Goal: Transaction & Acquisition: Purchase product/service

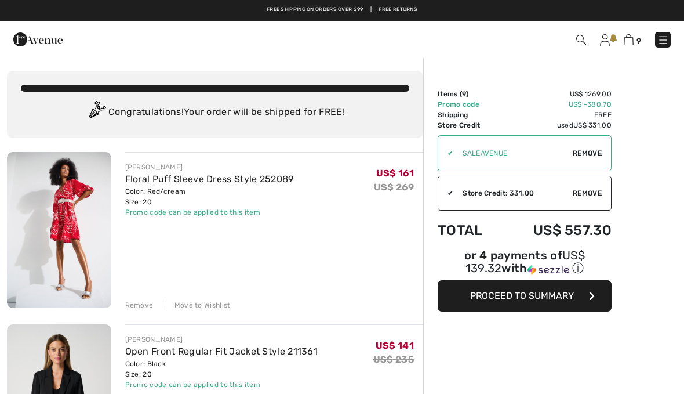
click at [194, 183] on link "Floral Puff Sleeve Dress Style 252089" at bounding box center [209, 178] width 169 height 11
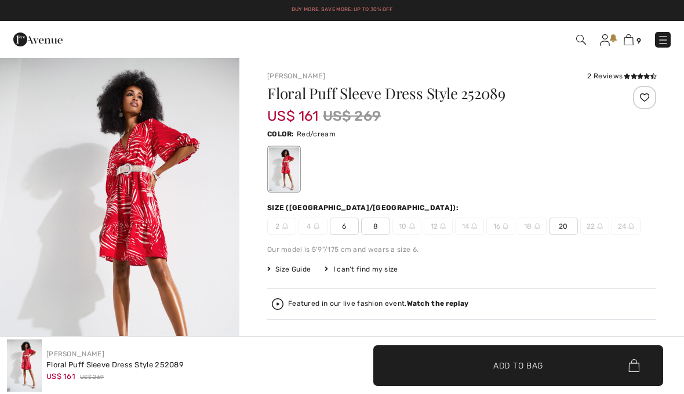
checkbox input "true"
click at [164, 216] on img "1 / 6" at bounding box center [119, 236] width 239 height 359
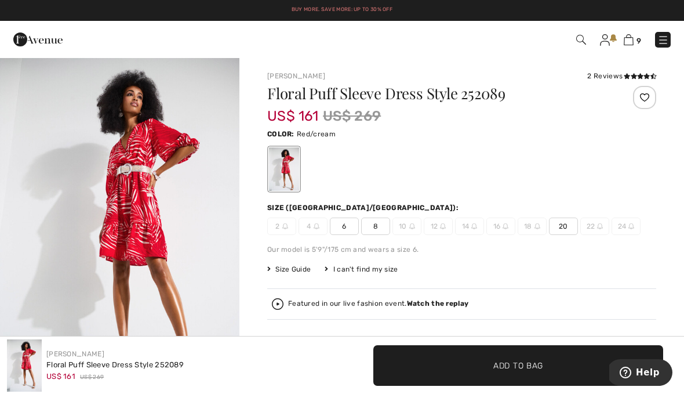
click at [632, 39] on img at bounding box center [629, 39] width 10 height 11
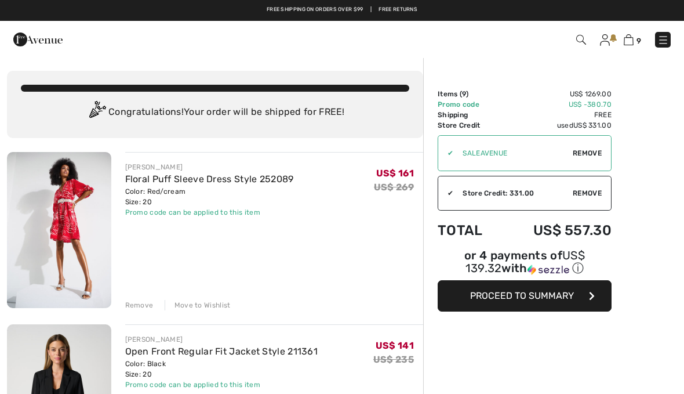
click at [142, 308] on div "Remove" at bounding box center [139, 305] width 28 height 10
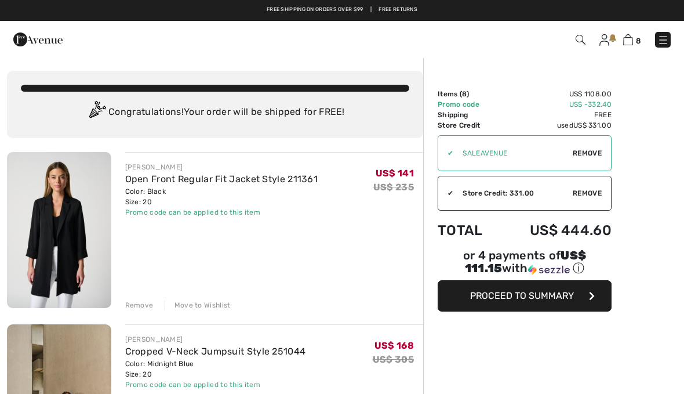
click at [246, 183] on link "Open Front Regular Fit Jacket Style 211361" at bounding box center [221, 178] width 193 height 11
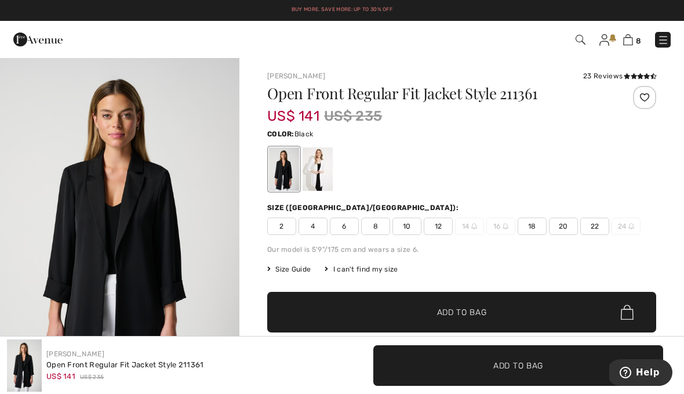
click at [157, 252] on img "1 / 8" at bounding box center [119, 236] width 239 height 359
click at [630, 45] on img at bounding box center [628, 39] width 10 height 11
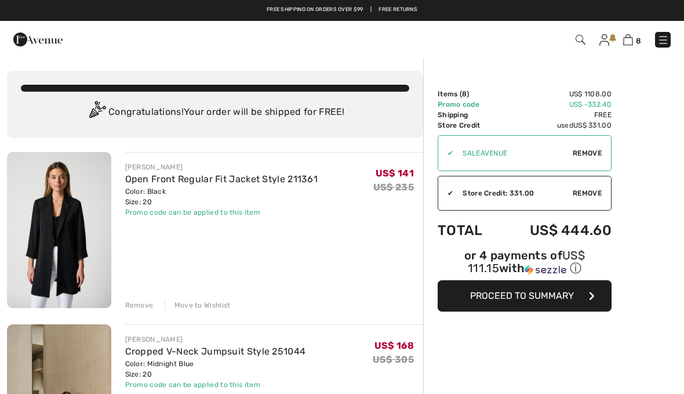
click at [142, 308] on div "Remove" at bounding box center [139, 305] width 28 height 10
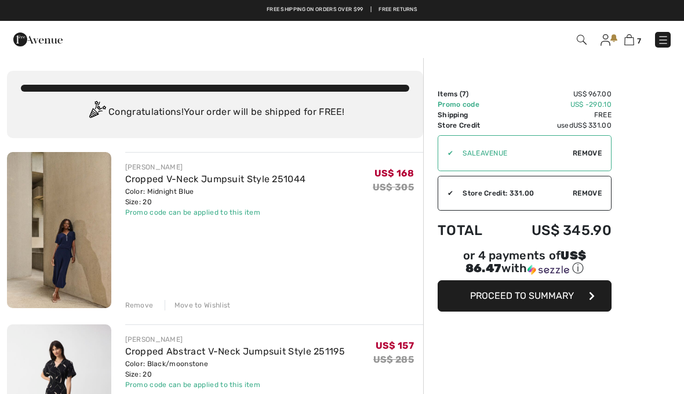
click at [219, 184] on link "Cropped V-Neck Jumpsuit Style 251044" at bounding box center [215, 178] width 181 height 11
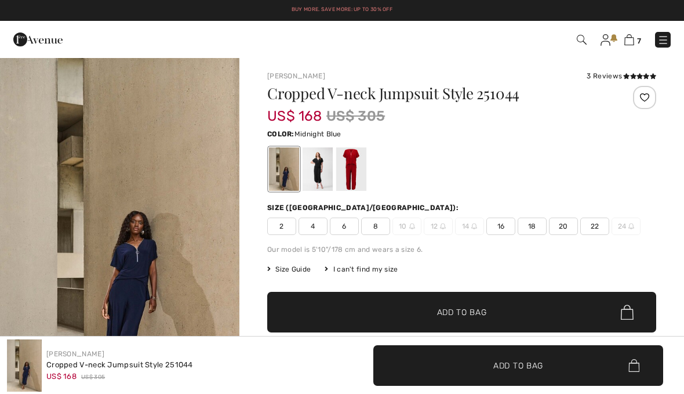
checkbox input "true"
click at [145, 255] on img "1 / 8" at bounding box center [119, 236] width 239 height 359
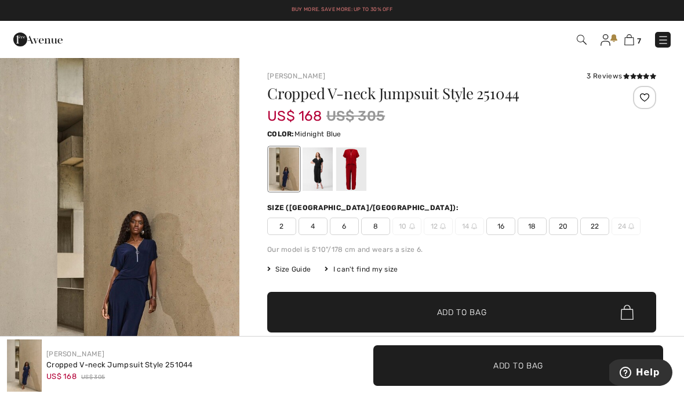
click at [630, 41] on img at bounding box center [629, 39] width 10 height 11
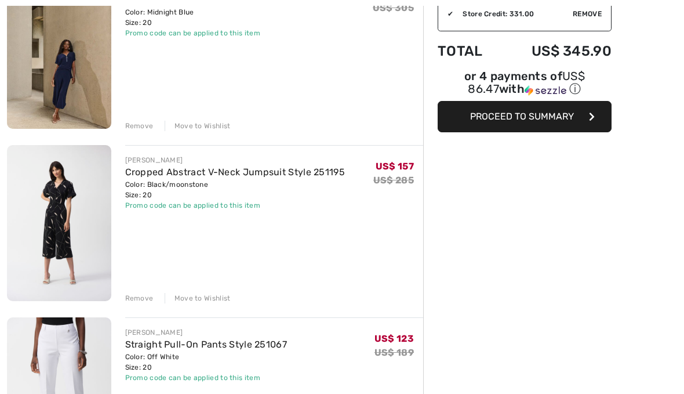
scroll to position [180, 0]
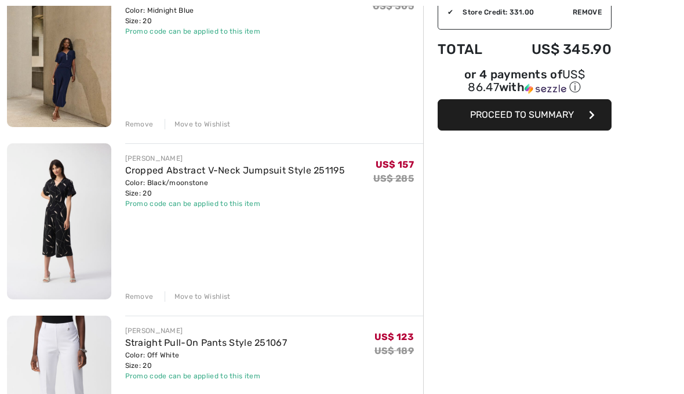
click at [260, 173] on link "Cropped Abstract V-Neck Jumpsuit Style 251195" at bounding box center [235, 170] width 220 height 11
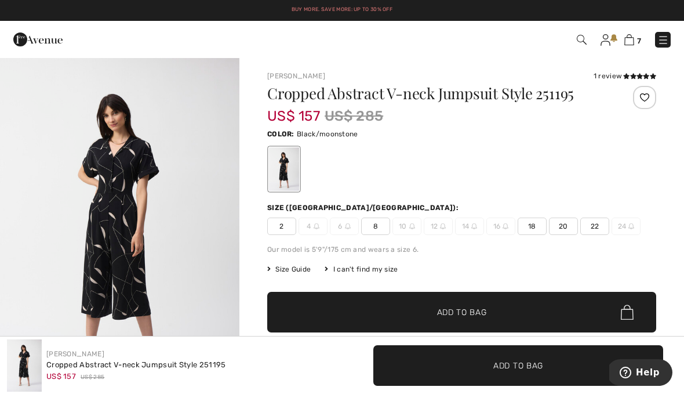
click at [613, 76] on div "1 review" at bounding box center [624, 76] width 63 height 10
click at [621, 68] on div "Joseph Ribkoff 1 review 1 review Cropped Abstract V-neck Jumpsuit Style 251195 …" at bounding box center [461, 384] width 445 height 655
click at [617, 81] on div "1 review" at bounding box center [624, 76] width 63 height 10
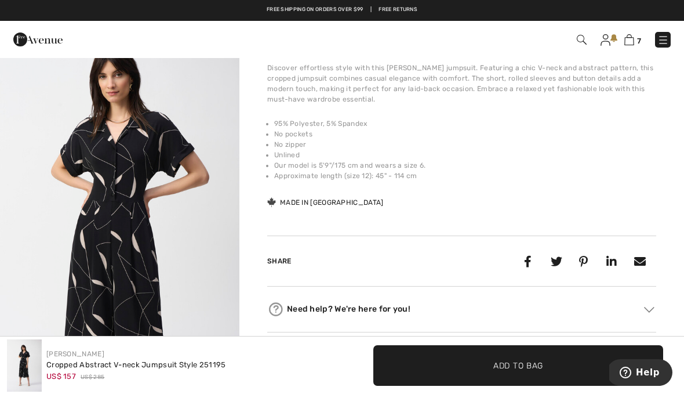
scroll to position [374, 0]
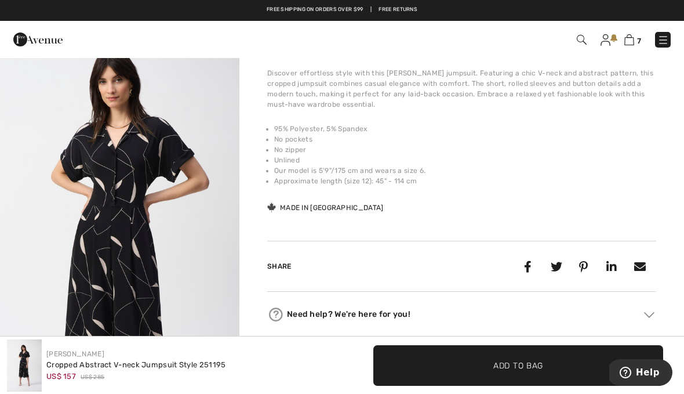
click at [153, 257] on img "2 / 4" at bounding box center [119, 221] width 239 height 359
click at [629, 41] on img at bounding box center [629, 39] width 10 height 11
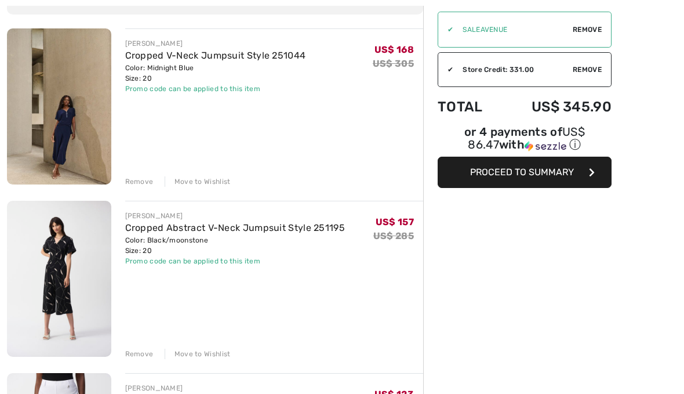
scroll to position [125, 0]
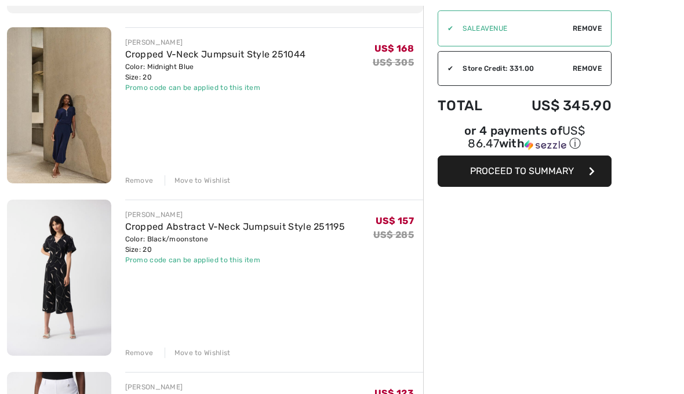
click at [139, 353] on div "Remove" at bounding box center [139, 352] width 28 height 10
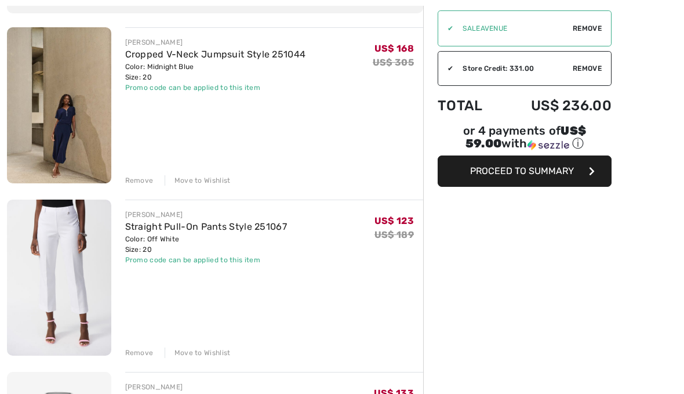
click at [235, 223] on link "Straight Pull-On Pants Style 251067" at bounding box center [206, 226] width 162 height 11
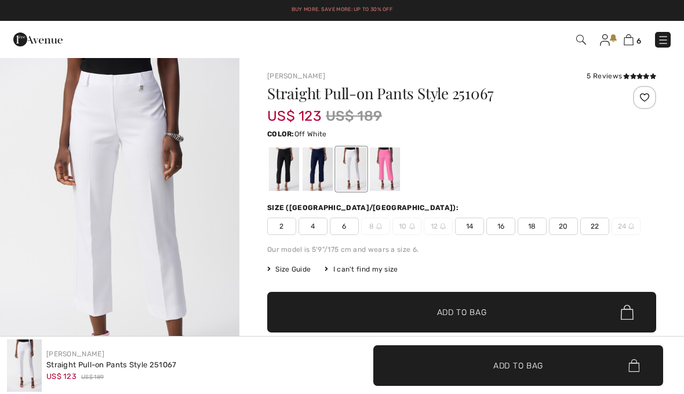
checkbox input "true"
click at [631, 73] on icon at bounding box center [633, 76] width 6 height 6
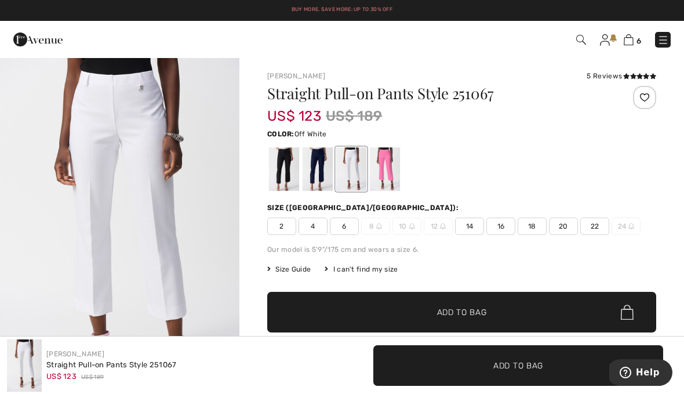
click at [164, 227] on img "1 / 5" at bounding box center [119, 236] width 239 height 359
click at [637, 37] on span "6" at bounding box center [638, 41] width 5 height 9
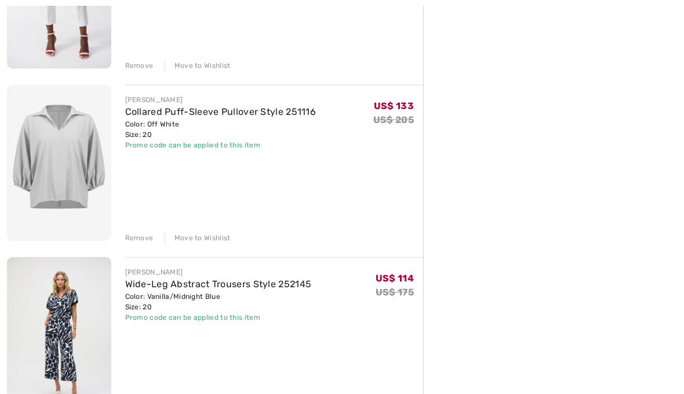
scroll to position [413, 0]
click at [272, 115] on link "Collared Puff-Sleeve Pullover Style 251116" at bounding box center [220, 110] width 191 height 11
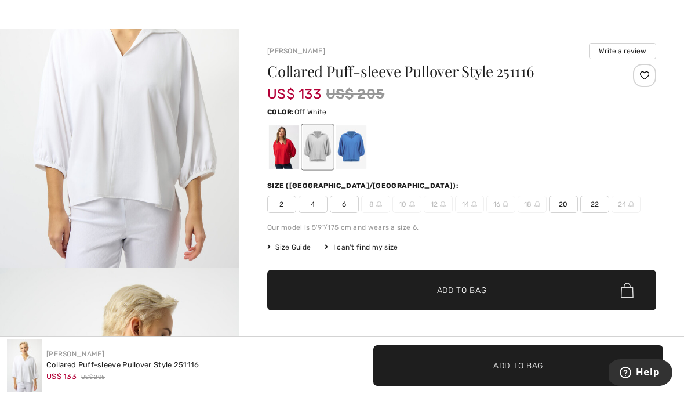
scroll to position [29, 0]
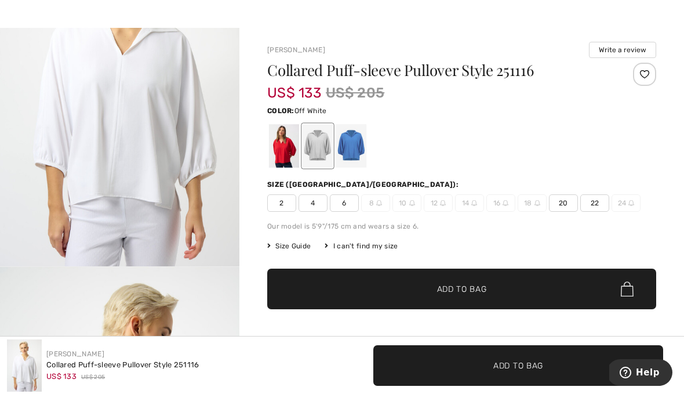
click at [155, 171] on img "1 / 3" at bounding box center [119, 86] width 239 height 359
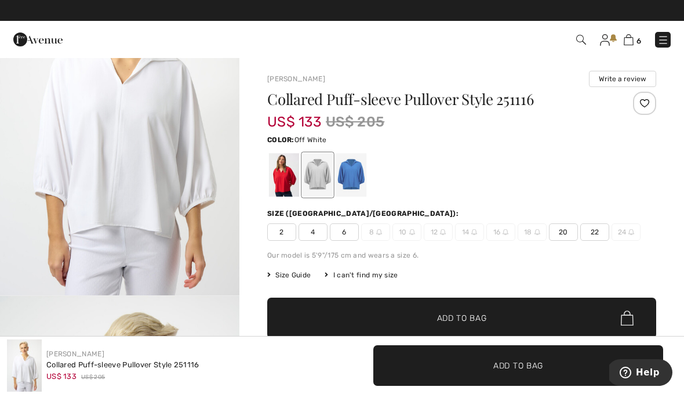
click at [633, 39] on img at bounding box center [629, 39] width 10 height 11
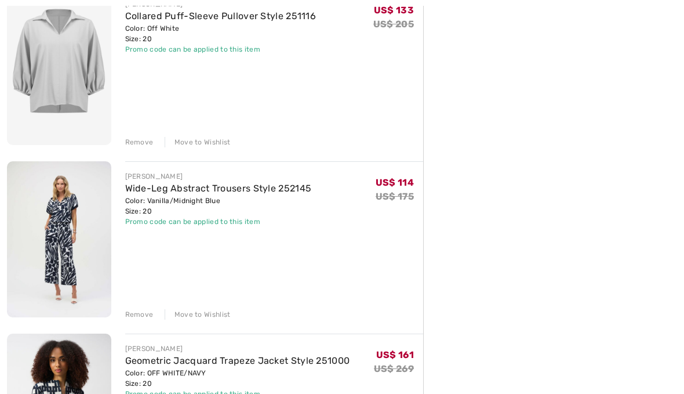
scroll to position [507, 0]
click at [269, 192] on link "Wide-Leg Abstract Trousers Style 252145" at bounding box center [218, 188] width 187 height 11
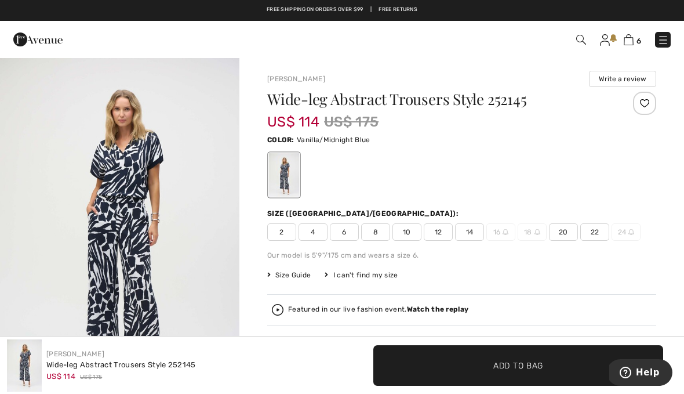
click at [416, 100] on h1 "Wide-leg Abstract Trousers Style 252145" at bounding box center [429, 99] width 324 height 15
click at [396, 104] on h1 "Wide-leg Abstract Trousers Style 252145" at bounding box center [429, 99] width 324 height 15
click at [344, 103] on h1 "Wide-leg Abstract Trousers Style 252145" at bounding box center [429, 99] width 324 height 15
click at [130, 253] on img "1 / 4" at bounding box center [119, 236] width 239 height 359
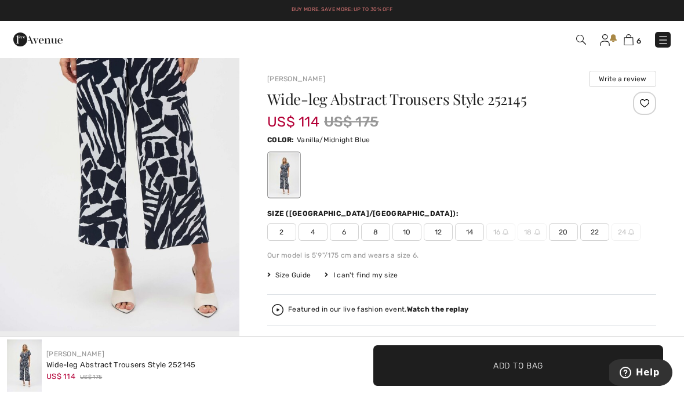
click at [632, 36] on img at bounding box center [629, 39] width 10 height 11
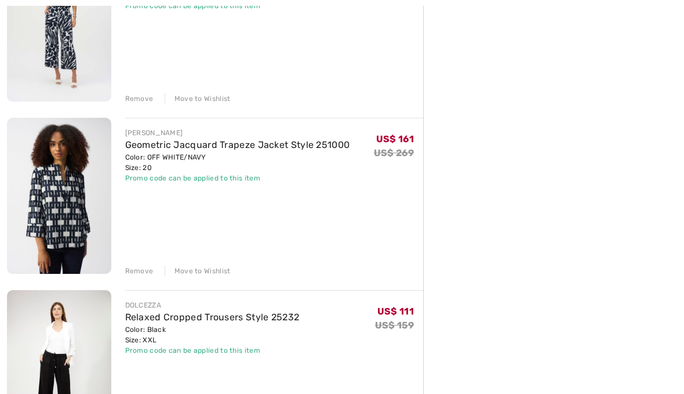
scroll to position [722, 0]
click at [206, 149] on link "Geometric Jacquard Trapeze Jacket Style 251000" at bounding box center [237, 145] width 225 height 11
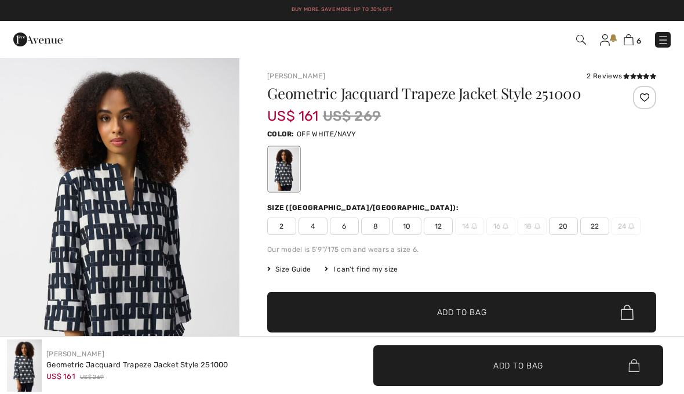
checkbox input "true"
click at [145, 279] on img "1 / 5" at bounding box center [119, 236] width 239 height 359
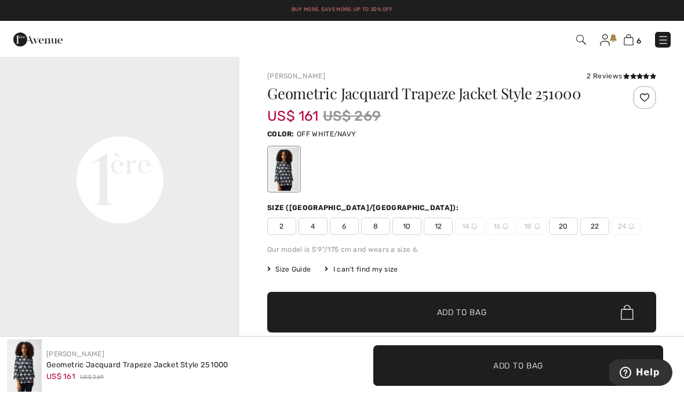
scroll to position [774, 0]
click at [625, 42] on img at bounding box center [629, 39] width 10 height 11
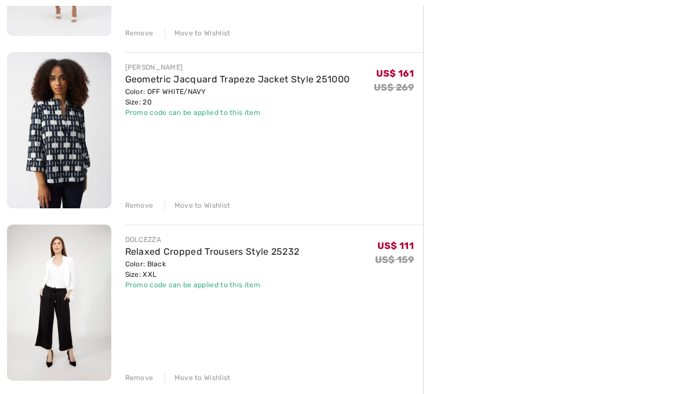
scroll to position [792, 0]
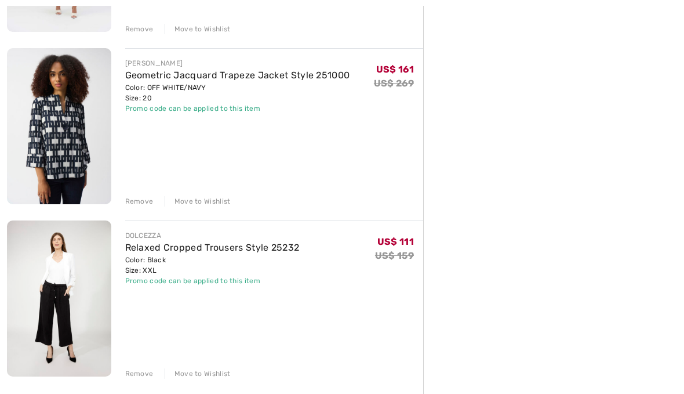
click at [258, 250] on link "Relaxed Cropped Trousers Style 25232" at bounding box center [212, 247] width 174 height 11
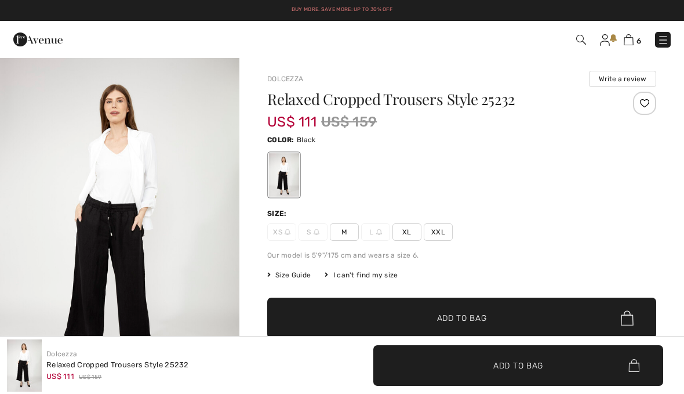
checkbox input "true"
click at [175, 261] on img "1 / 4" at bounding box center [119, 236] width 239 height 359
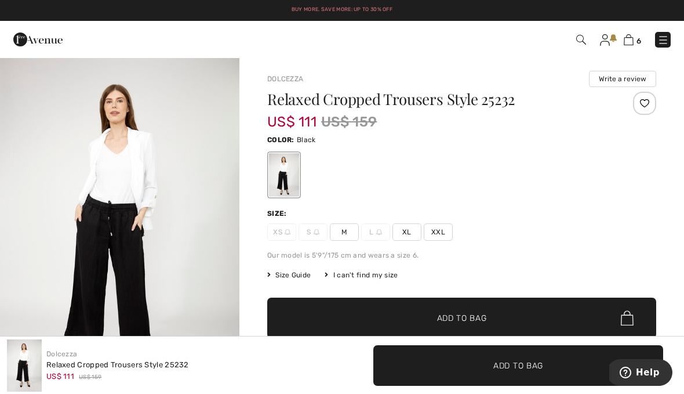
click at [632, 40] on img at bounding box center [629, 39] width 10 height 11
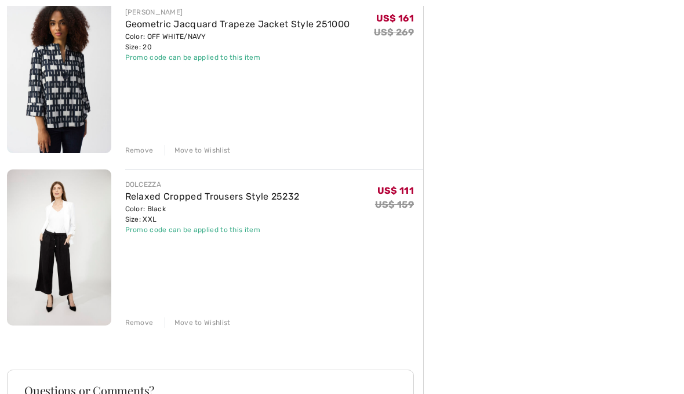
scroll to position [864, 0]
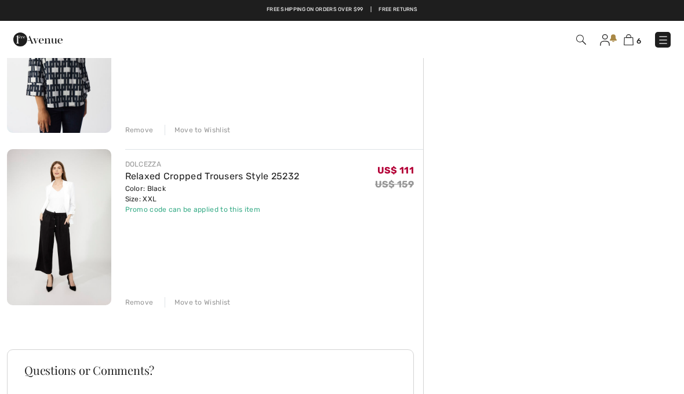
click at [143, 302] on div "Remove" at bounding box center [139, 302] width 28 height 10
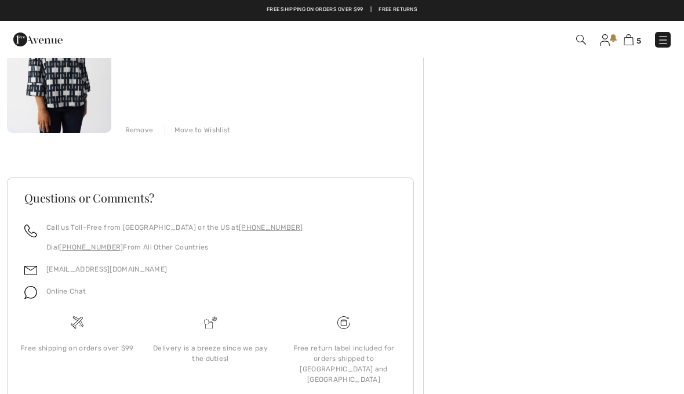
scroll to position [849, 0]
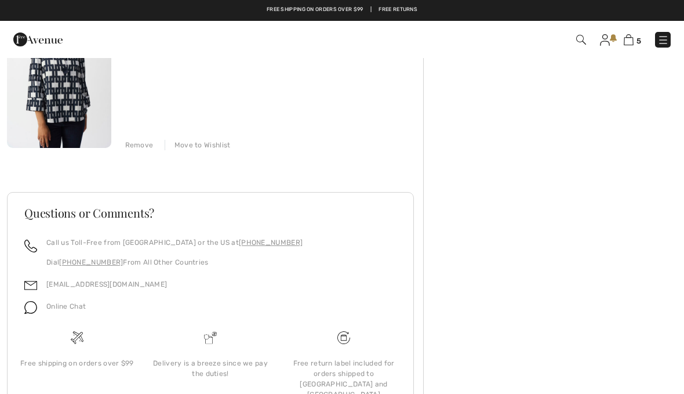
click at [633, 37] on img at bounding box center [629, 39] width 10 height 11
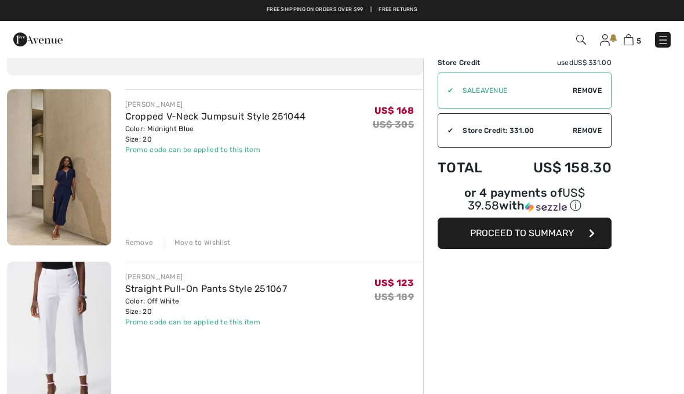
scroll to position [61, 0]
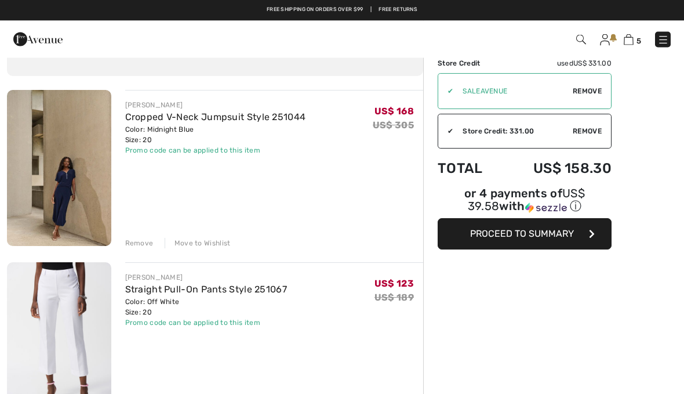
click at [54, 159] on img at bounding box center [59, 168] width 104 height 156
click at [244, 121] on link "Cropped V-Neck Jumpsuit Style 251044" at bounding box center [215, 117] width 181 height 11
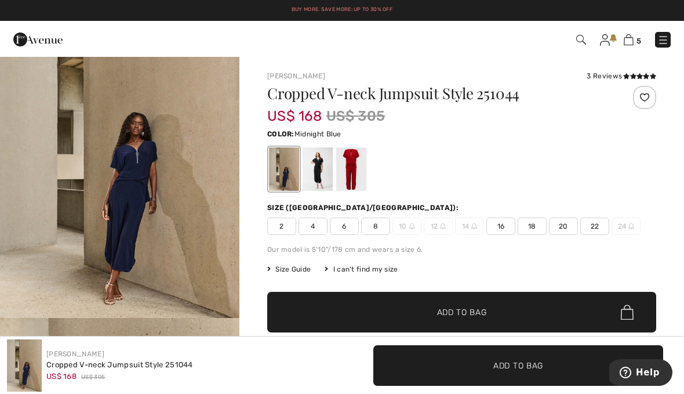
scroll to position [101, 0]
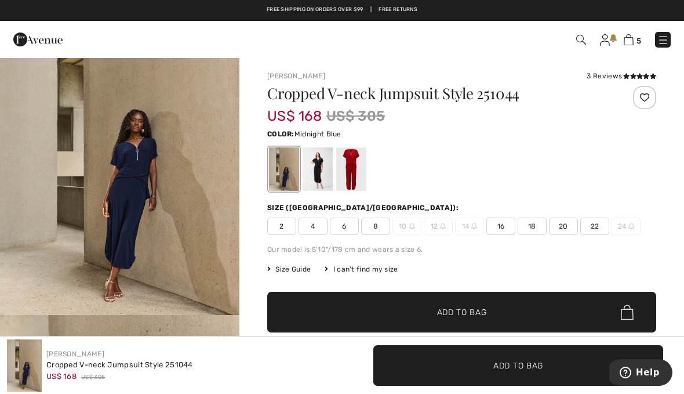
click at [321, 170] on div at bounding box center [318, 168] width 30 height 43
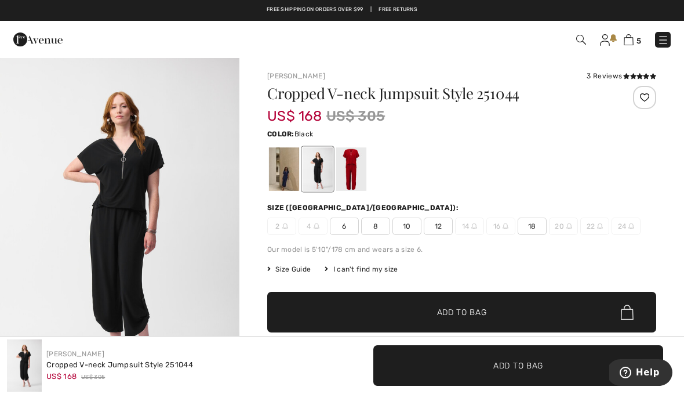
scroll to position [0, 0]
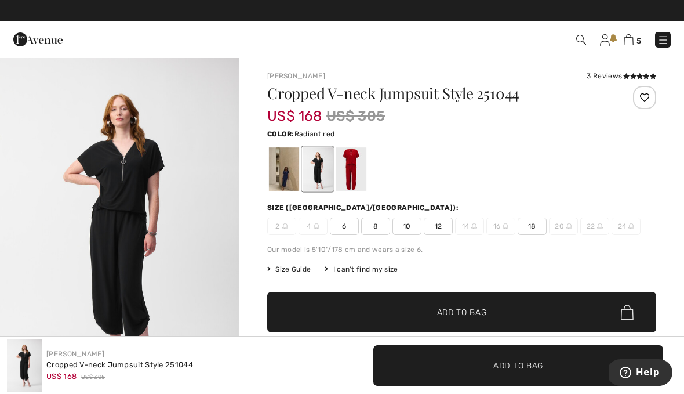
click at [355, 171] on div at bounding box center [351, 168] width 30 height 43
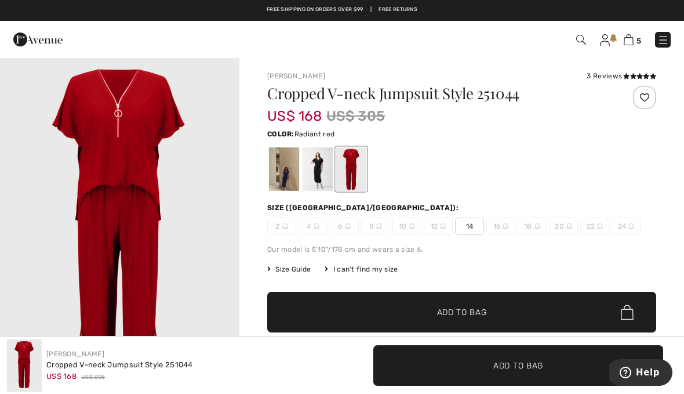
click at [323, 169] on div at bounding box center [318, 168] width 30 height 43
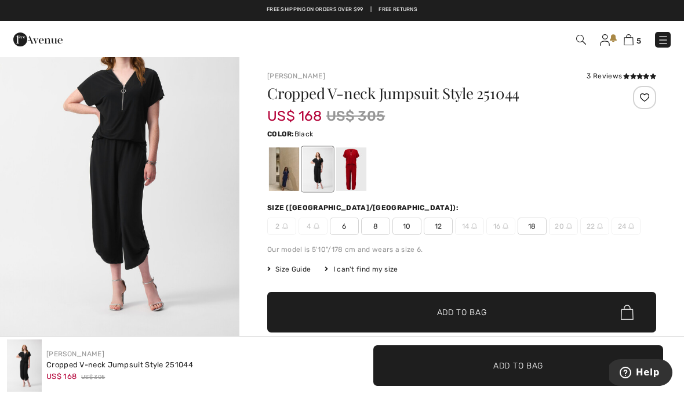
scroll to position [71, 0]
click at [358, 169] on div at bounding box center [351, 168] width 30 height 43
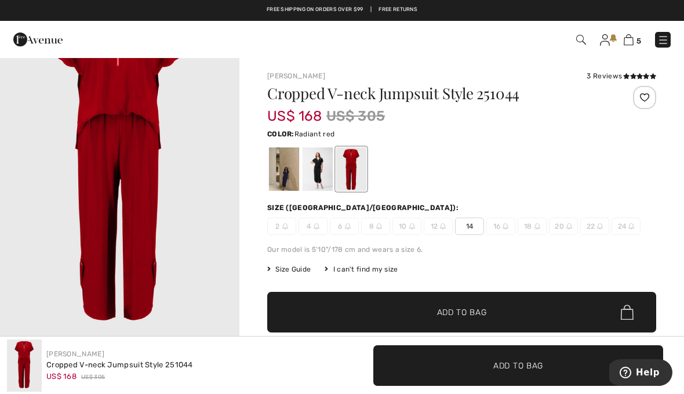
scroll to position [0, 0]
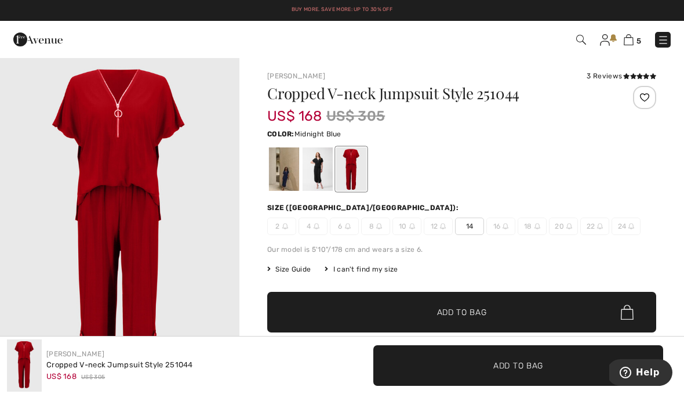
click at [286, 171] on div at bounding box center [284, 168] width 30 height 43
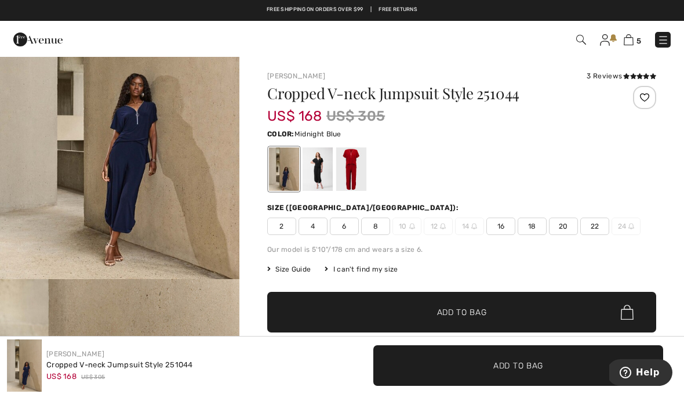
scroll to position [139, 0]
click at [629, 43] on img at bounding box center [629, 39] width 10 height 11
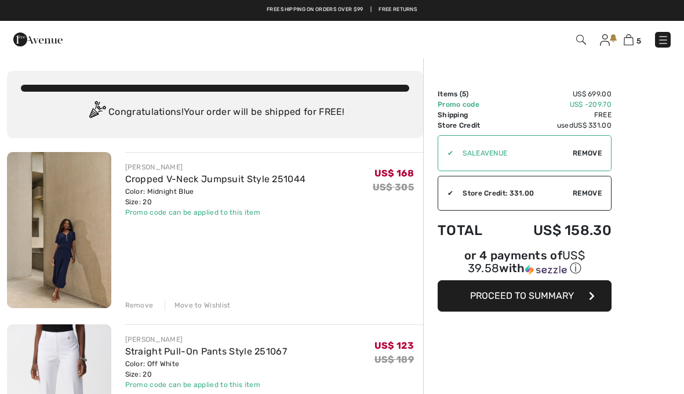
checkbox input "true"
click at [537, 305] on button "Proceed to Summary" at bounding box center [525, 295] width 174 height 31
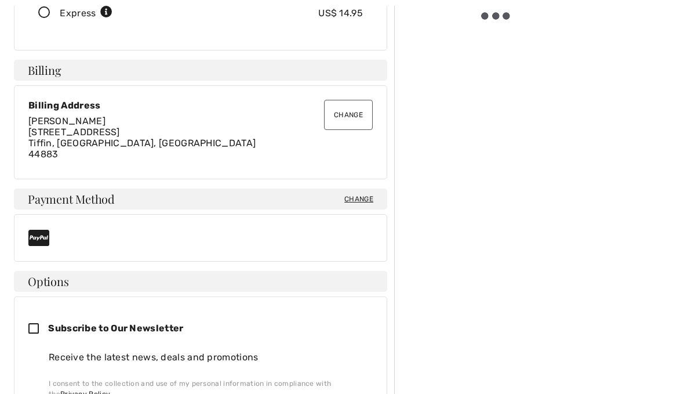
scroll to position [292, 0]
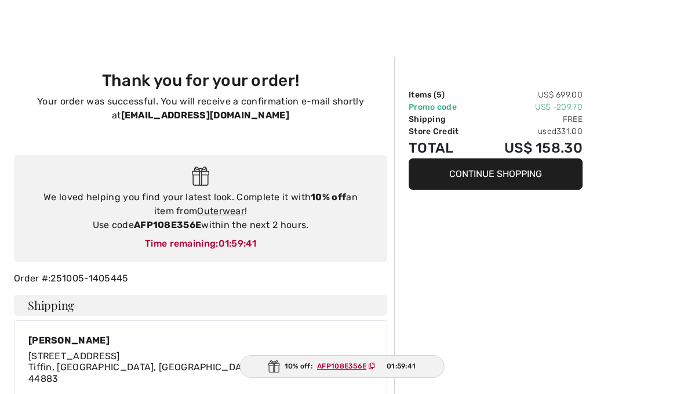
checkbox input "true"
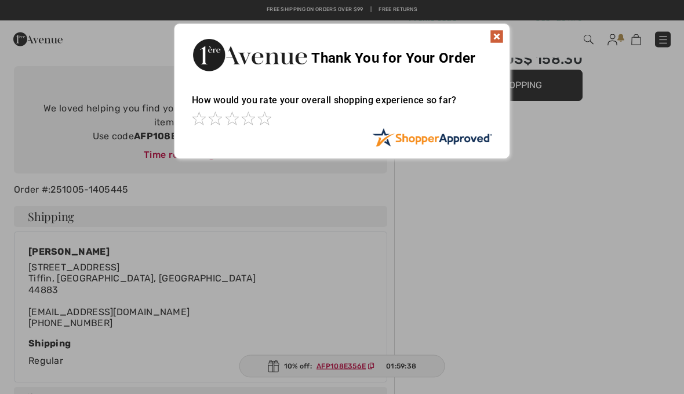
scroll to position [89, 0]
click at [500, 40] on img at bounding box center [497, 37] width 14 height 14
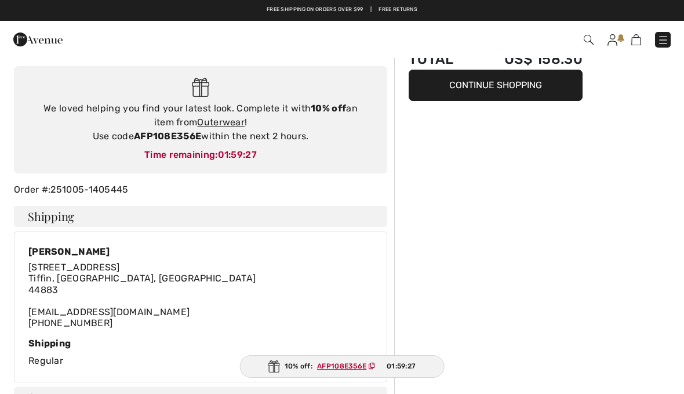
click at [198, 122] on link "Outerwear" at bounding box center [221, 121] width 48 height 11
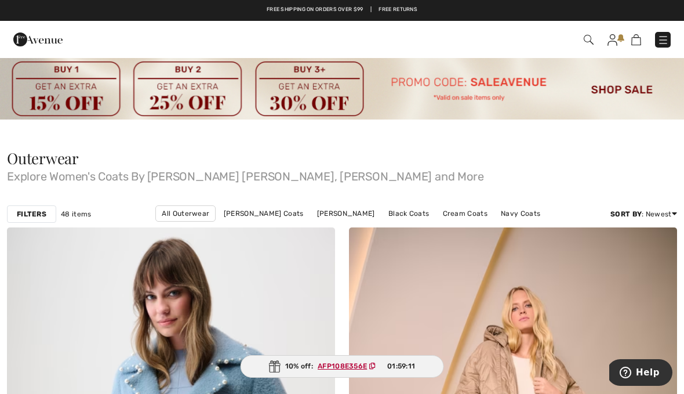
click at [35, 214] on strong "Filters" at bounding box center [32, 214] width 30 height 10
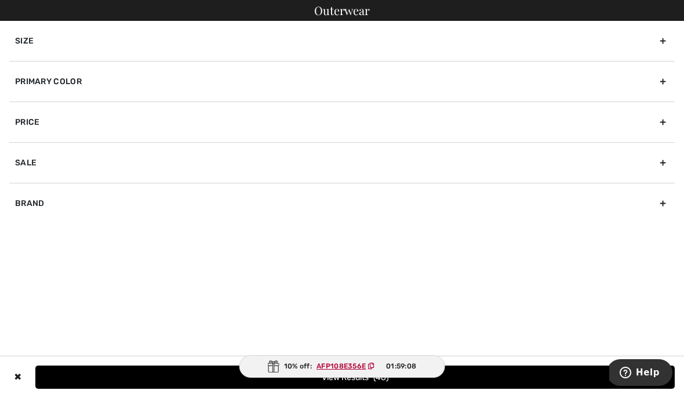
click at [669, 41] on div "Size" at bounding box center [341, 41] width 665 height 40
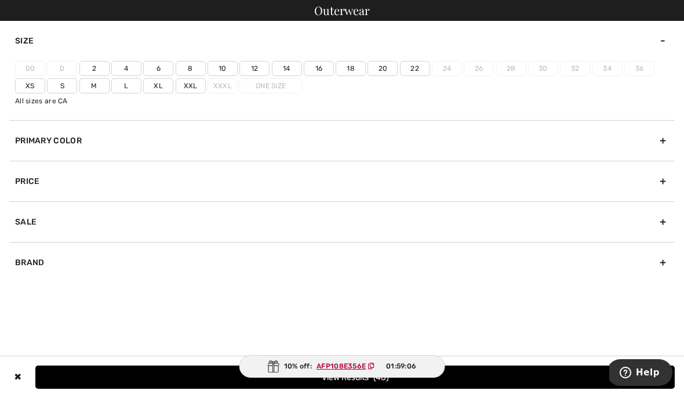
click at [384, 70] on label "20" at bounding box center [382, 68] width 30 height 15
click at [0, 0] on input"] "20" at bounding box center [0, 0] width 0 height 0
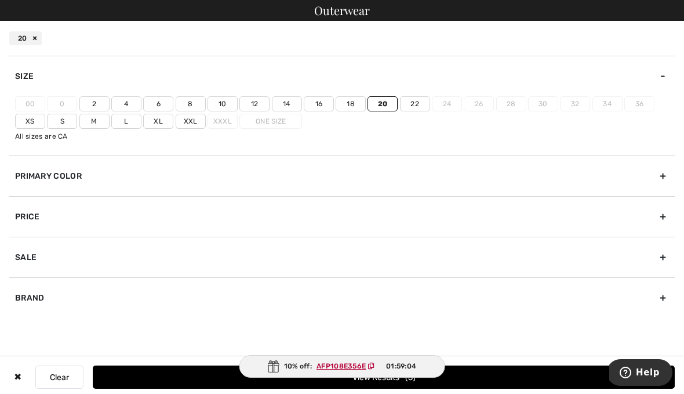
click at [191, 125] on label "Xxl" at bounding box center [191, 121] width 30 height 15
click at [0, 0] on input"] "Xxl" at bounding box center [0, 0] width 0 height 0
click at [497, 376] on button "View Results 23" at bounding box center [384, 376] width 582 height 23
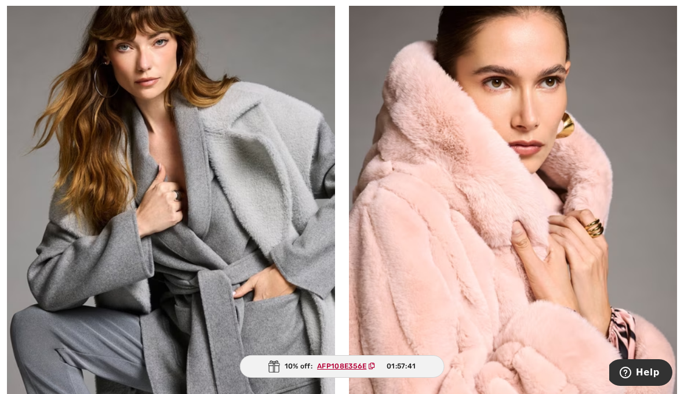
scroll to position [3022, 0]
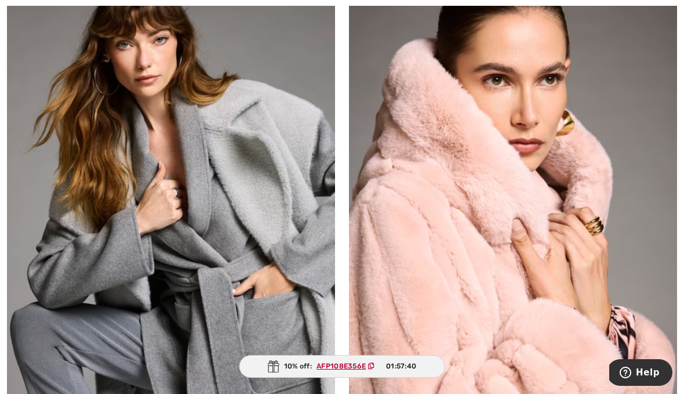
click at [66, 156] on img at bounding box center [171, 208] width 328 height 492
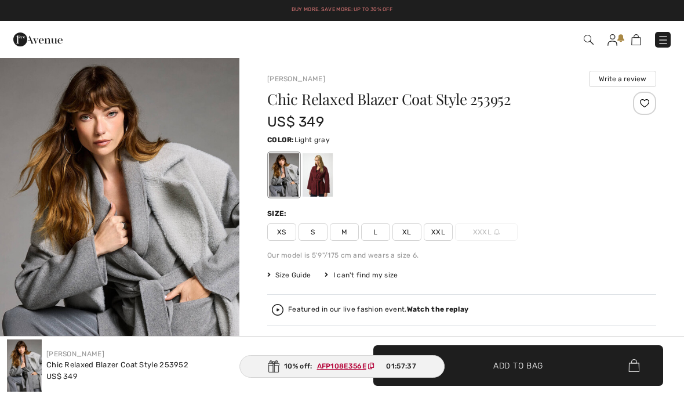
checkbox input "true"
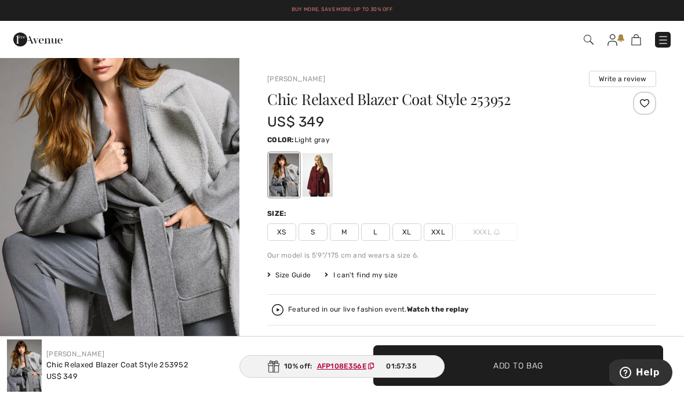
scroll to position [81, 0]
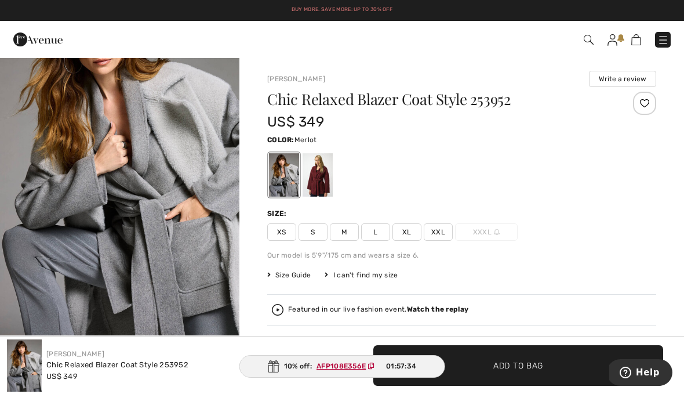
click at [322, 180] on div at bounding box center [318, 174] width 30 height 43
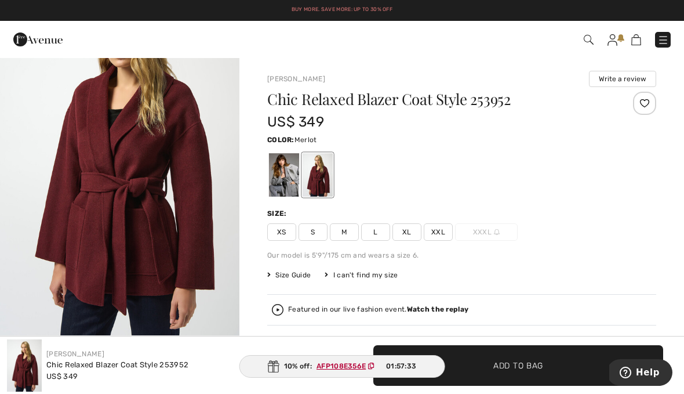
scroll to position [0, 0]
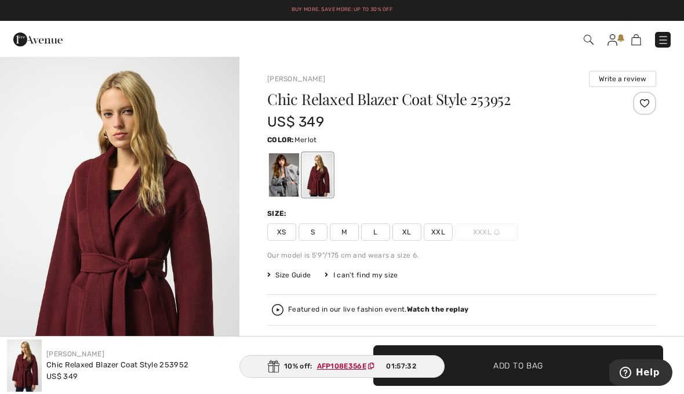
click at [78, 162] on img "1 / 6" at bounding box center [119, 236] width 239 height 359
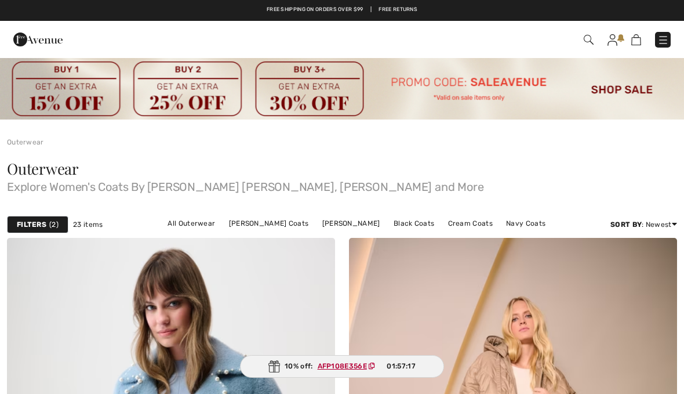
click at [527, 0] on html "We value your privacy We use cookies to enhance your browsing experience, serve…" at bounding box center [342, 197] width 684 height 394
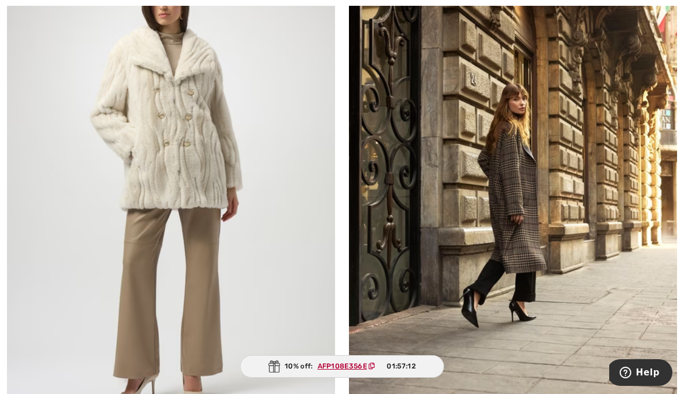
scroll to position [2489, 0]
click at [514, 214] on img at bounding box center [513, 183] width 328 height 492
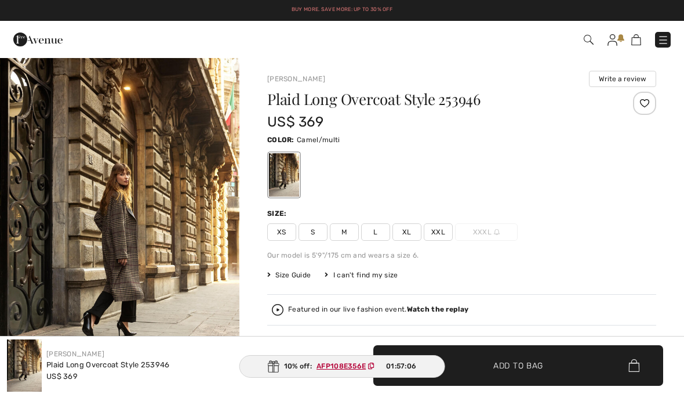
checkbox input "true"
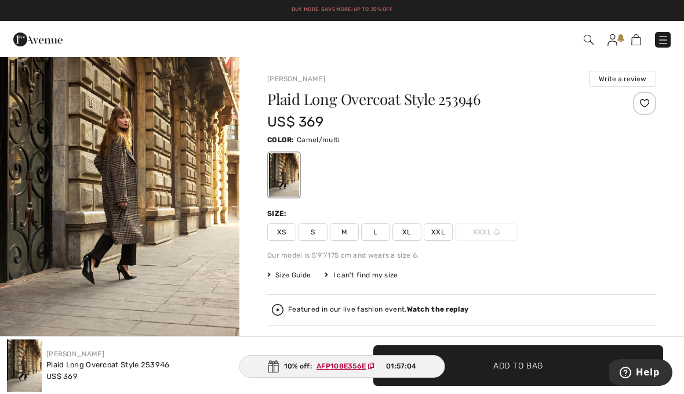
click at [139, 213] on img "1 / 6" at bounding box center [119, 179] width 239 height 359
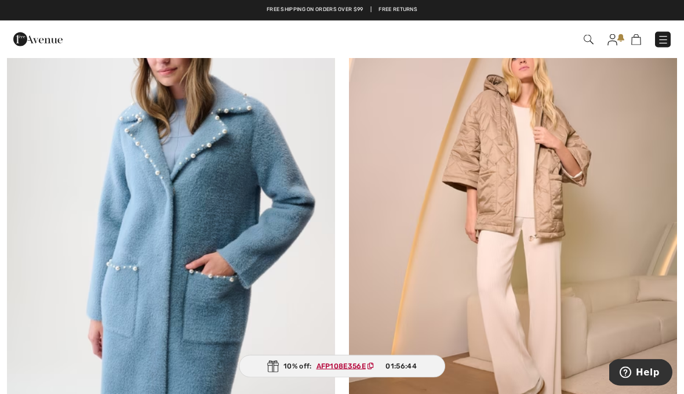
scroll to position [261, 0]
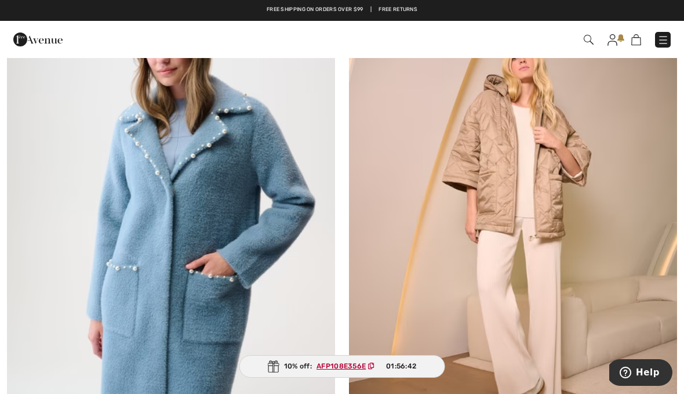
click at [538, 198] on img at bounding box center [513, 223] width 328 height 492
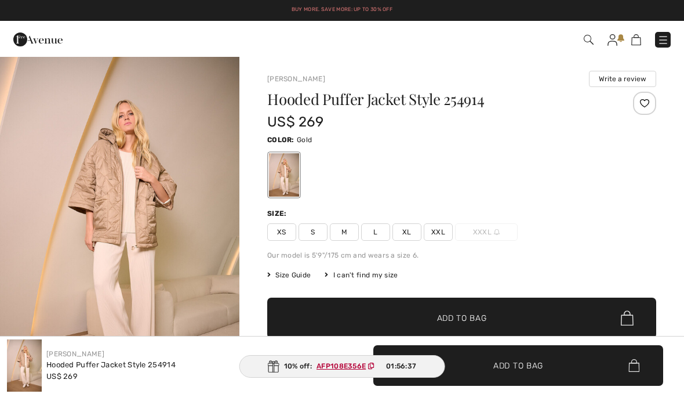
checkbox input "true"
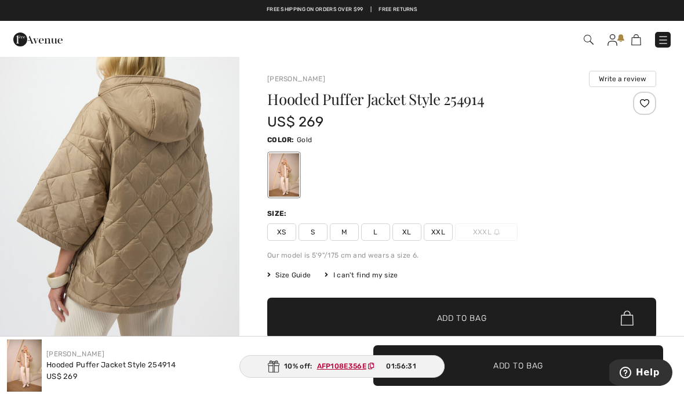
scroll to position [1145, 0]
